Goal: Information Seeking & Learning: Learn about a topic

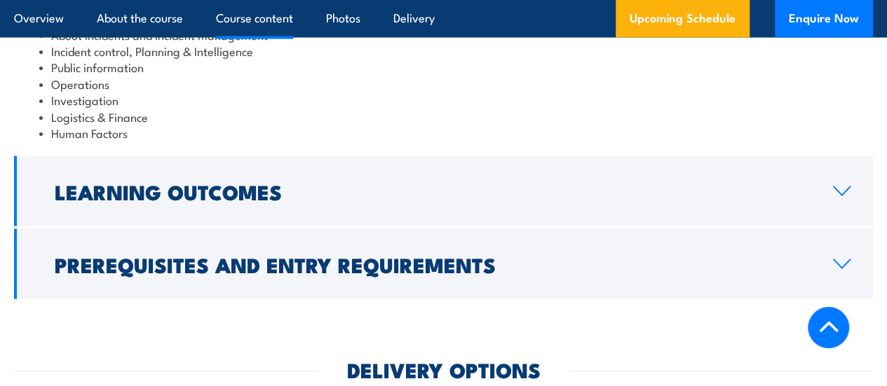
scroll to position [1469, 0]
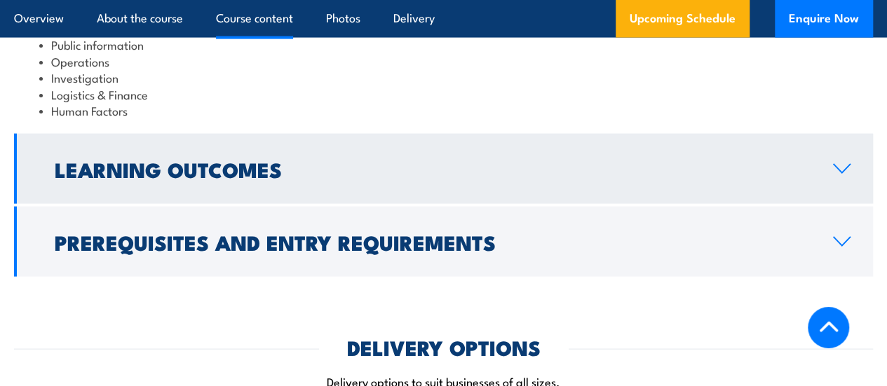
click at [383, 204] on link "Learning Outcomes" at bounding box center [443, 169] width 859 height 70
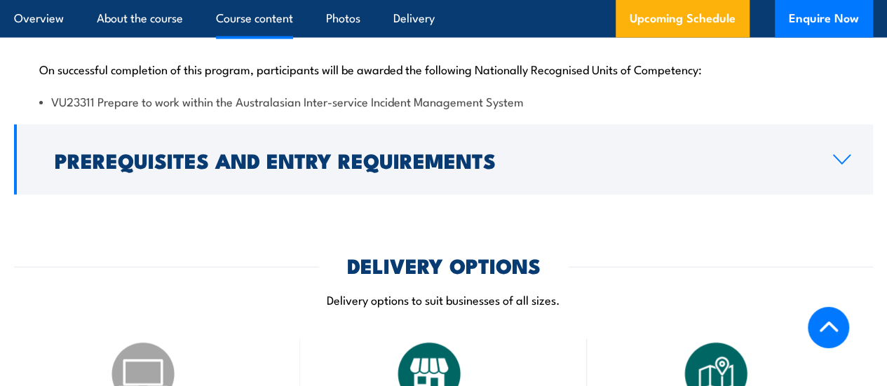
scroll to position [1452, 0]
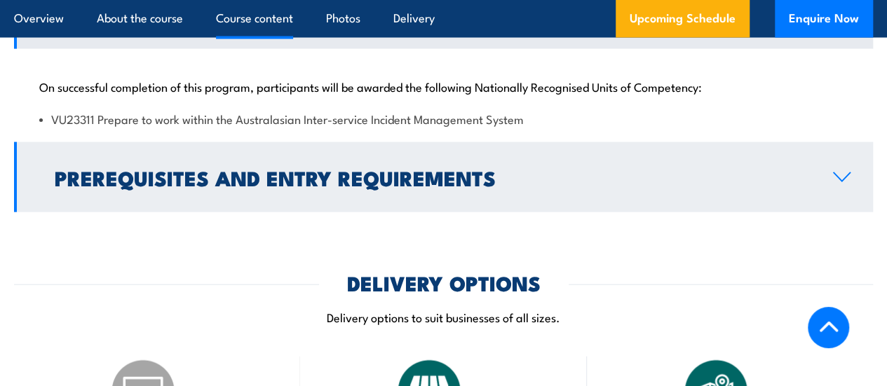
click at [381, 186] on h2 "Prerequisites and Entry Requirements" at bounding box center [433, 177] width 756 height 18
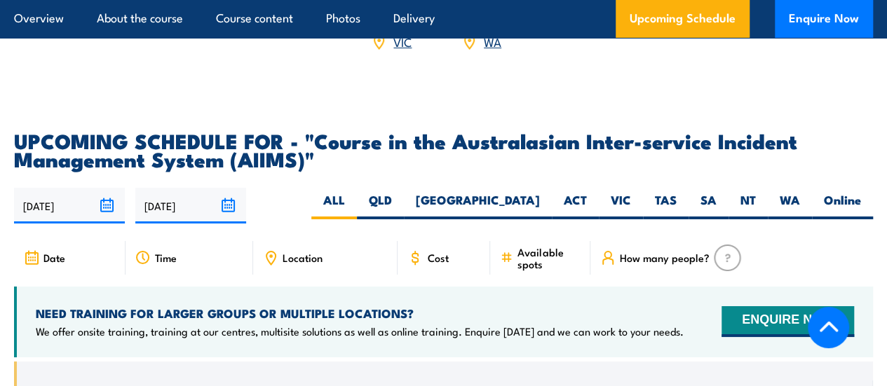
scroll to position [2433, 0]
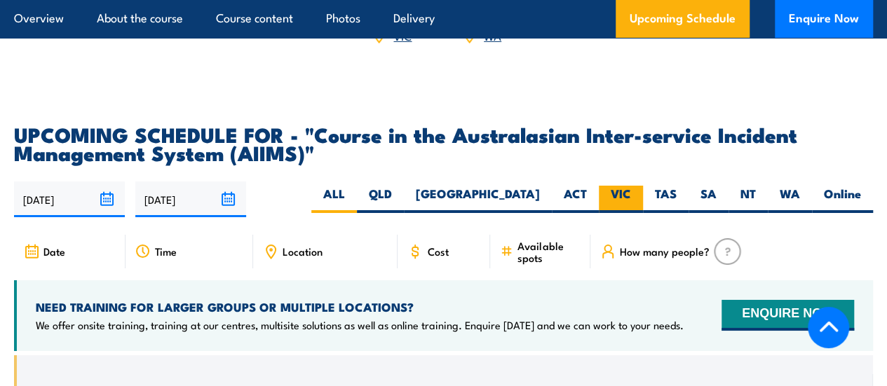
click at [620, 200] on label "VIC" at bounding box center [621, 199] width 44 height 27
click at [631, 195] on input "VIC" at bounding box center [635, 190] width 9 height 9
radio input "true"
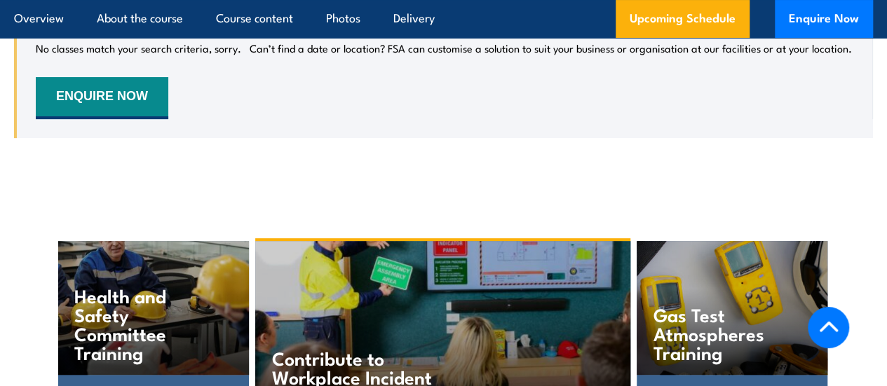
scroll to position [2631, 0]
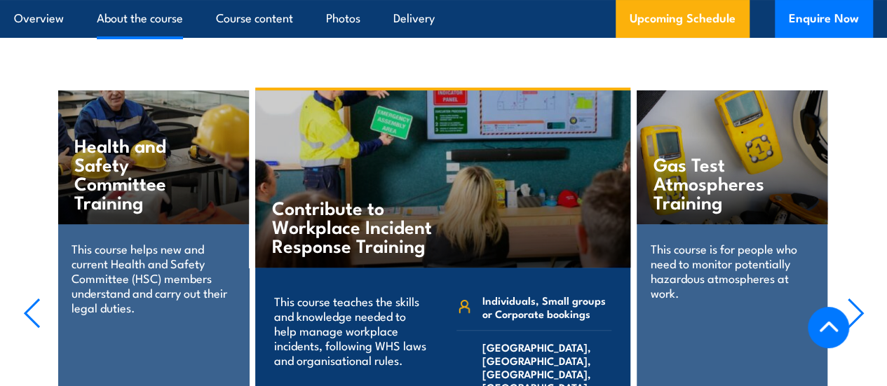
scroll to position [2747, 0]
